Goal: Information Seeking & Learning: Learn about a topic

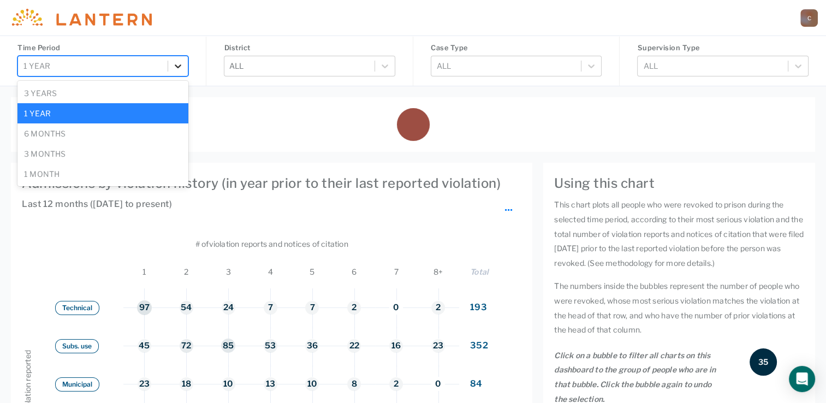
click at [181, 73] on div at bounding box center [178, 66] width 20 height 20
click at [137, 125] on div "6 months" at bounding box center [102, 133] width 171 height 20
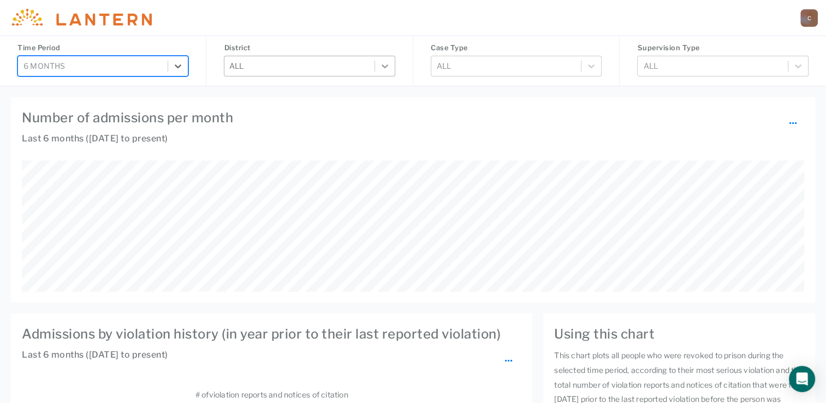
scroll to position [242, 667]
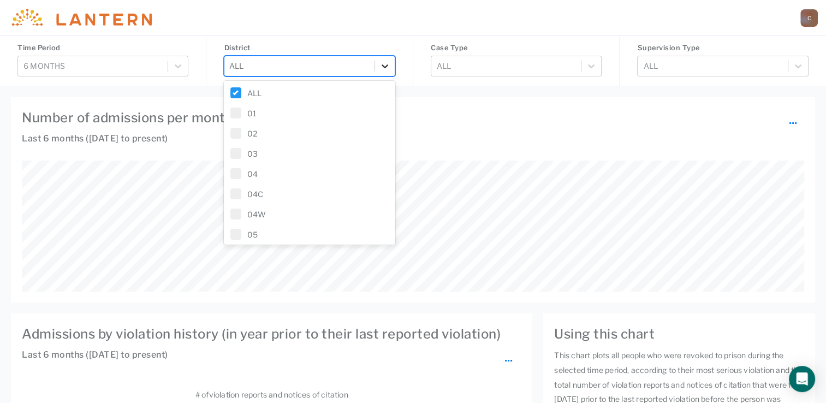
click at [386, 68] on icon at bounding box center [384, 66] width 11 height 11
click at [243, 224] on label "08C" at bounding box center [309, 225] width 158 height 11
click at [502, 109] on h4 "Number of admissions per month ..." at bounding box center [413, 118] width 782 height 20
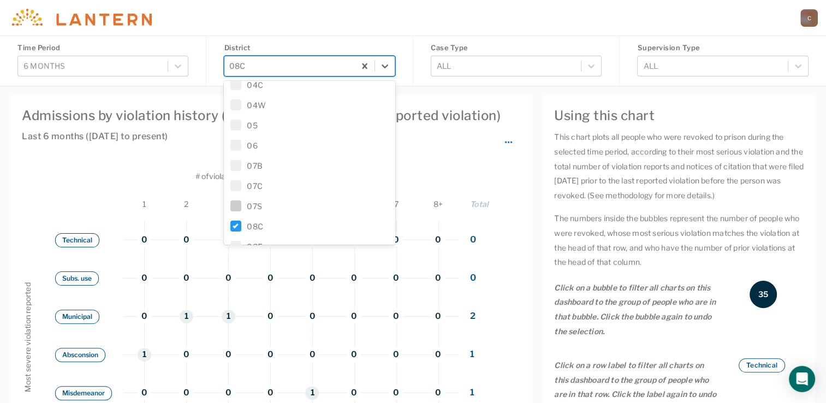
scroll to position [327, 0]
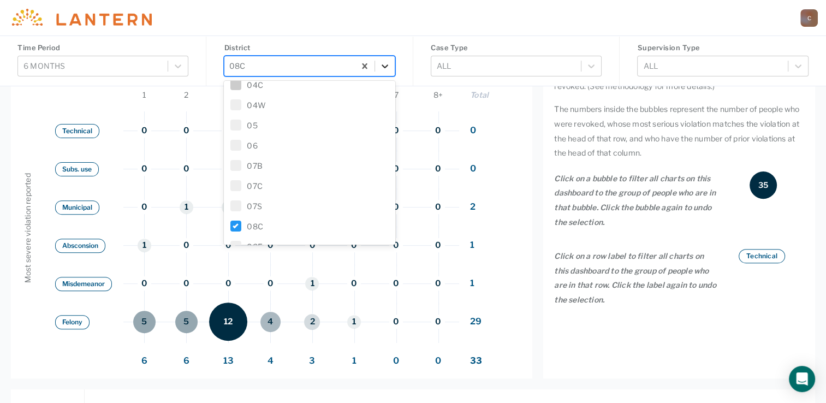
click at [384, 64] on icon at bounding box center [384, 66] width 11 height 11
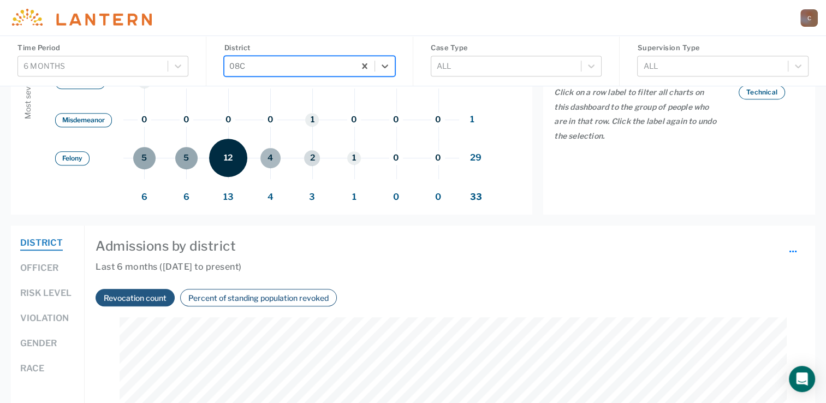
click at [52, 261] on div "District" at bounding box center [47, 248] width 55 height 25
click at [44, 267] on button "Officer" at bounding box center [39, 268] width 38 height 14
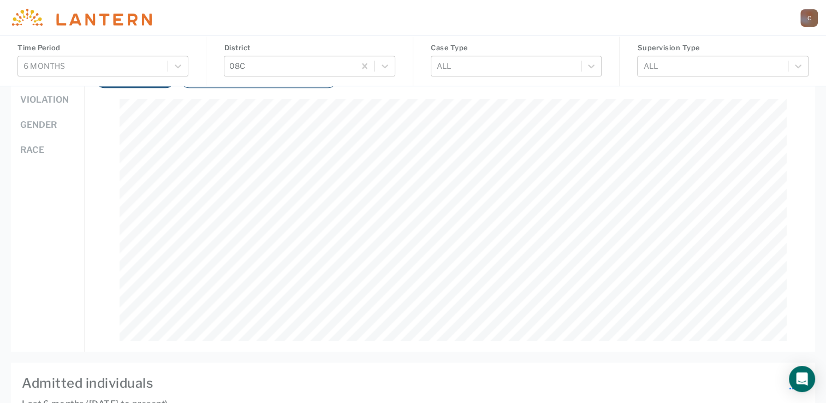
scroll to position [600, 0]
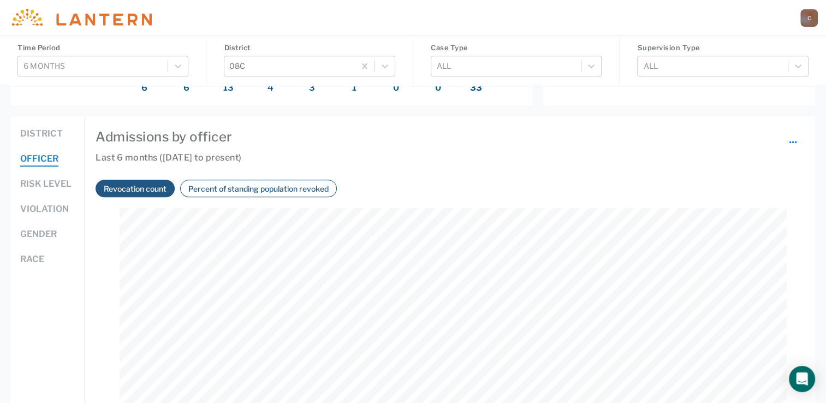
click at [273, 187] on button "Percent of standing population revoked" at bounding box center [258, 188] width 147 height 13
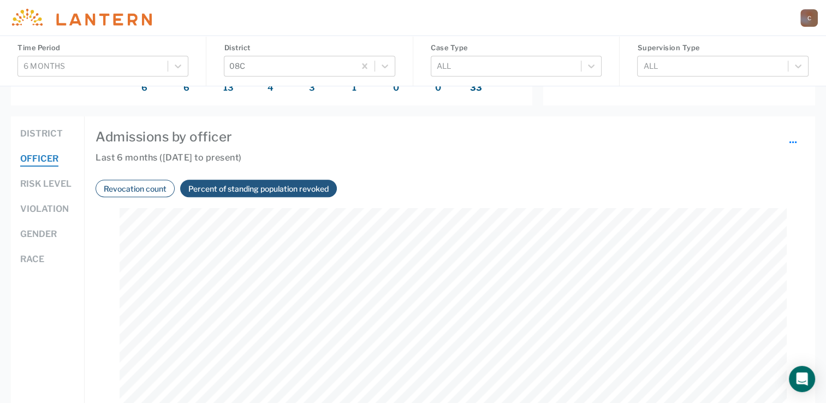
click at [122, 189] on button "Revocation count" at bounding box center [134, 188] width 69 height 13
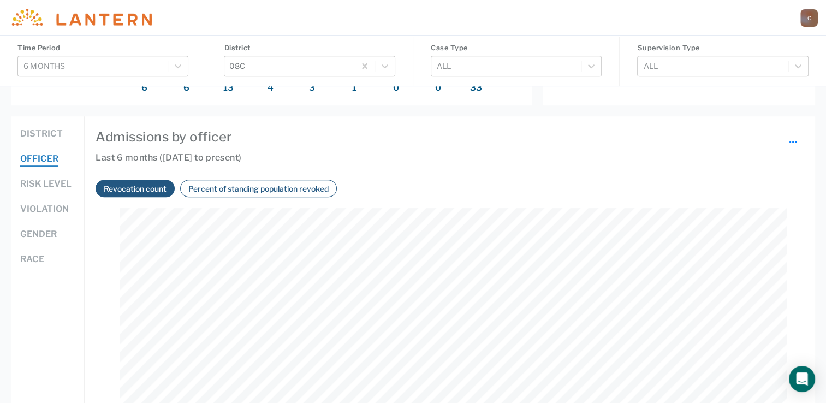
scroll to position [655, 0]
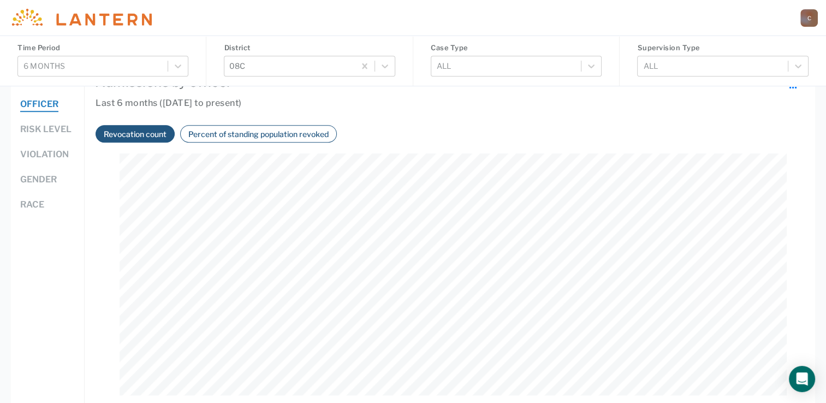
click at [253, 135] on button "Percent of standing population revoked" at bounding box center [258, 134] width 147 height 13
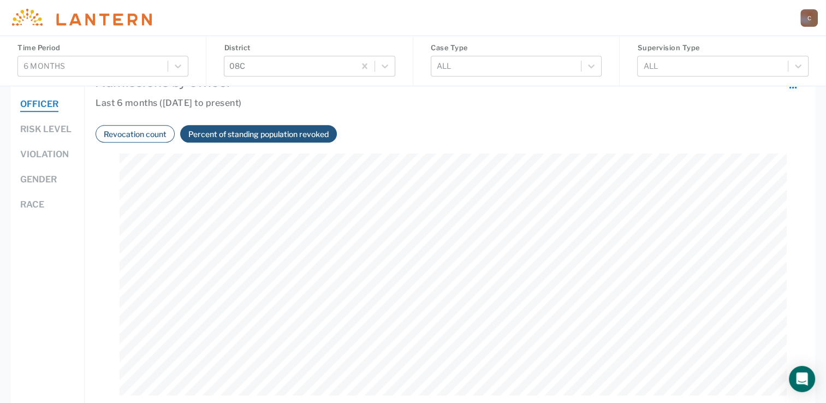
scroll to position [242, 667]
